Goal: Find specific page/section: Find specific page/section

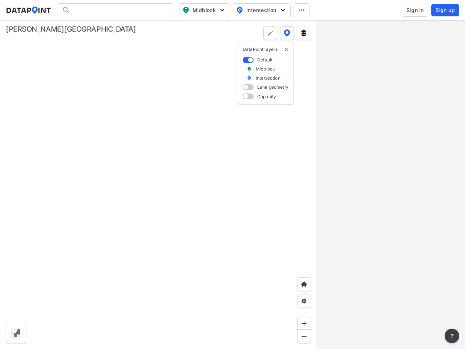
click at [233, 174] on div at bounding box center [158, 184] width 317 height 329
click at [205, 10] on span "Midblock" at bounding box center [203, 10] width 43 height 9
click at [262, 10] on span "Intersection" at bounding box center [261, 10] width 50 height 9
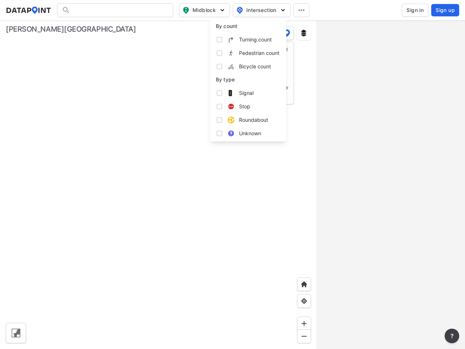
click at [302, 10] on icon at bounding box center [302, 9] width 6 height 1
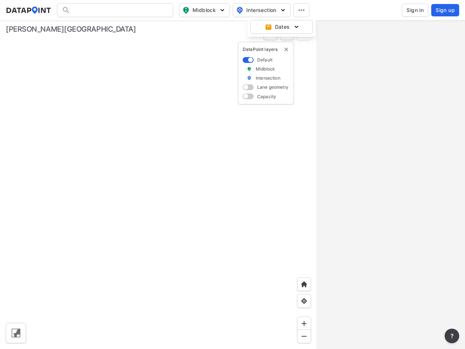
click at [286, 49] on img "delete" at bounding box center [287, 50] width 6 height 6
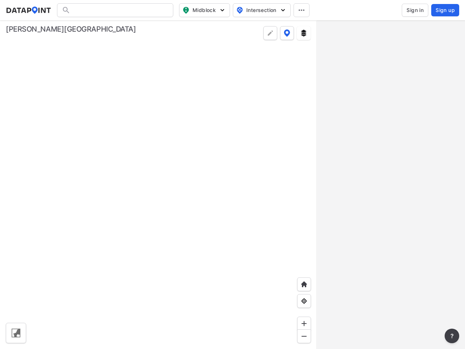
click at [16, 333] on div at bounding box center [15, 332] width 17 height 17
click at [304, 284] on img at bounding box center [304, 284] width 7 height 7
click at [304, 301] on img at bounding box center [304, 300] width 7 height 7
click at [304, 323] on img at bounding box center [304, 323] width 7 height 7
click at [304, 336] on img at bounding box center [304, 336] width 7 height 7
